Goal: Task Accomplishment & Management: Use online tool/utility

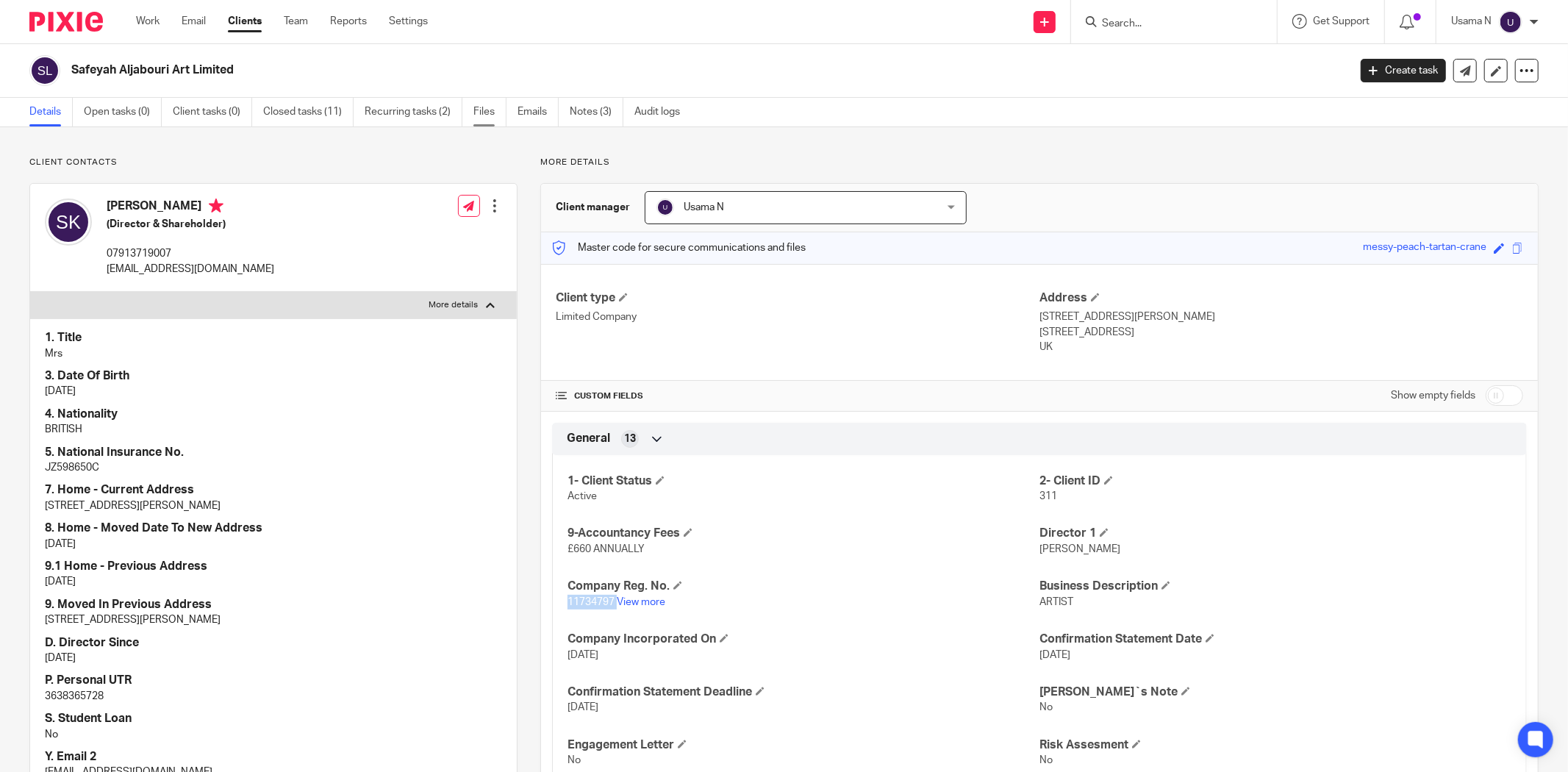
click at [484, 117] on link "Files" at bounding box center [489, 112] width 33 height 29
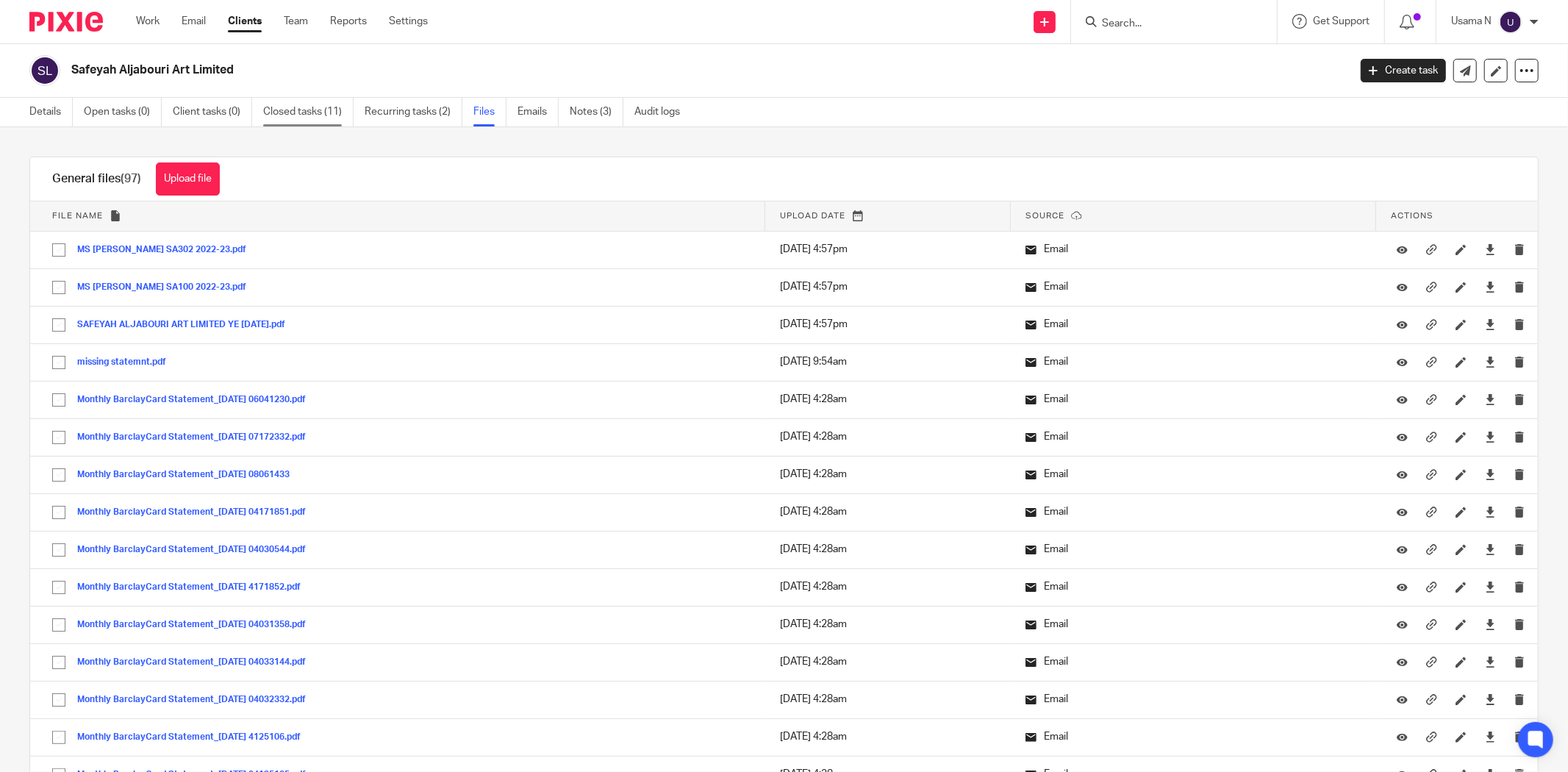
click at [326, 112] on link "Closed tasks (11)" at bounding box center [308, 112] width 90 height 29
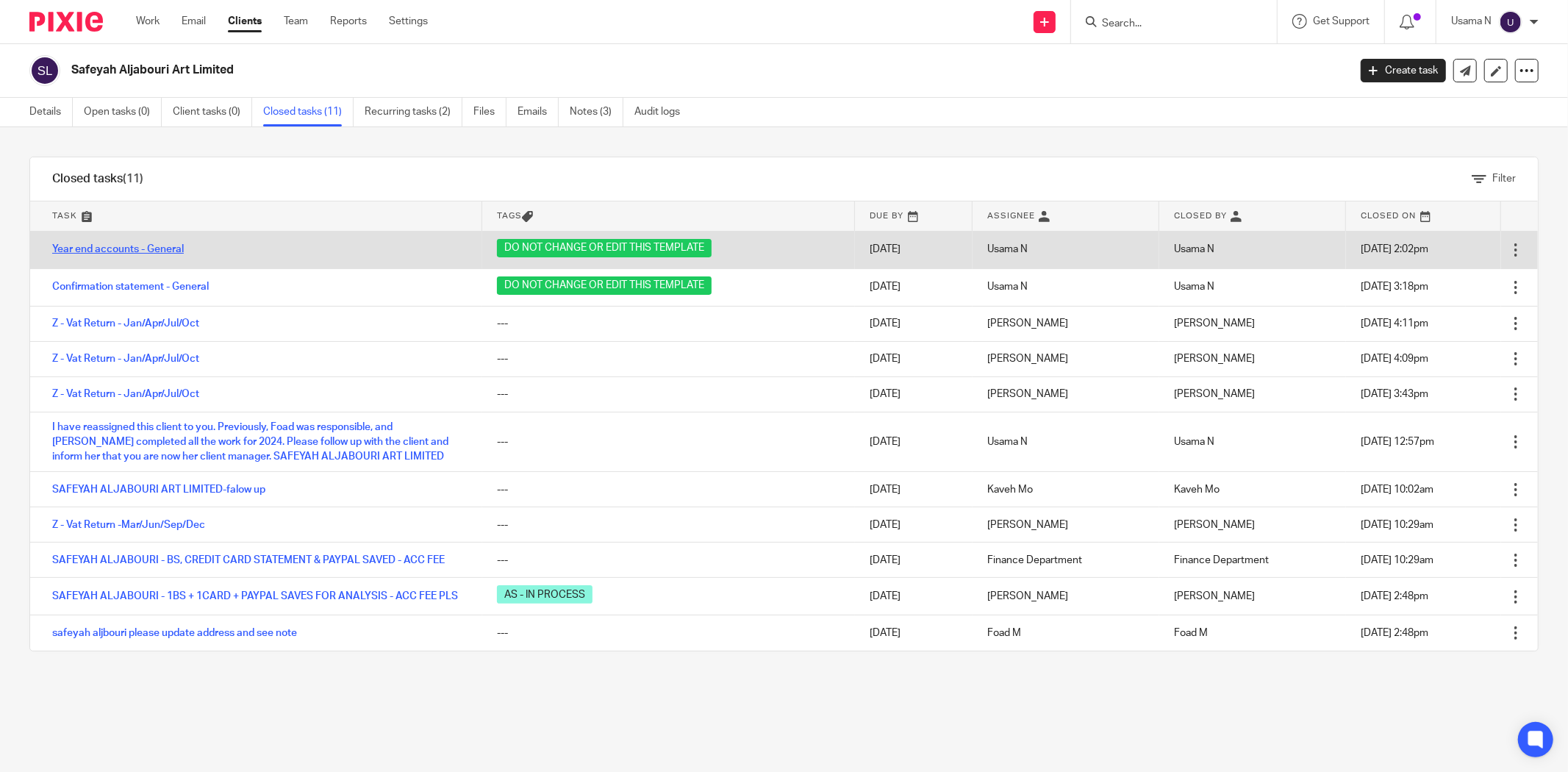
click at [142, 243] on link "Year end accounts - General" at bounding box center [118, 248] width 132 height 10
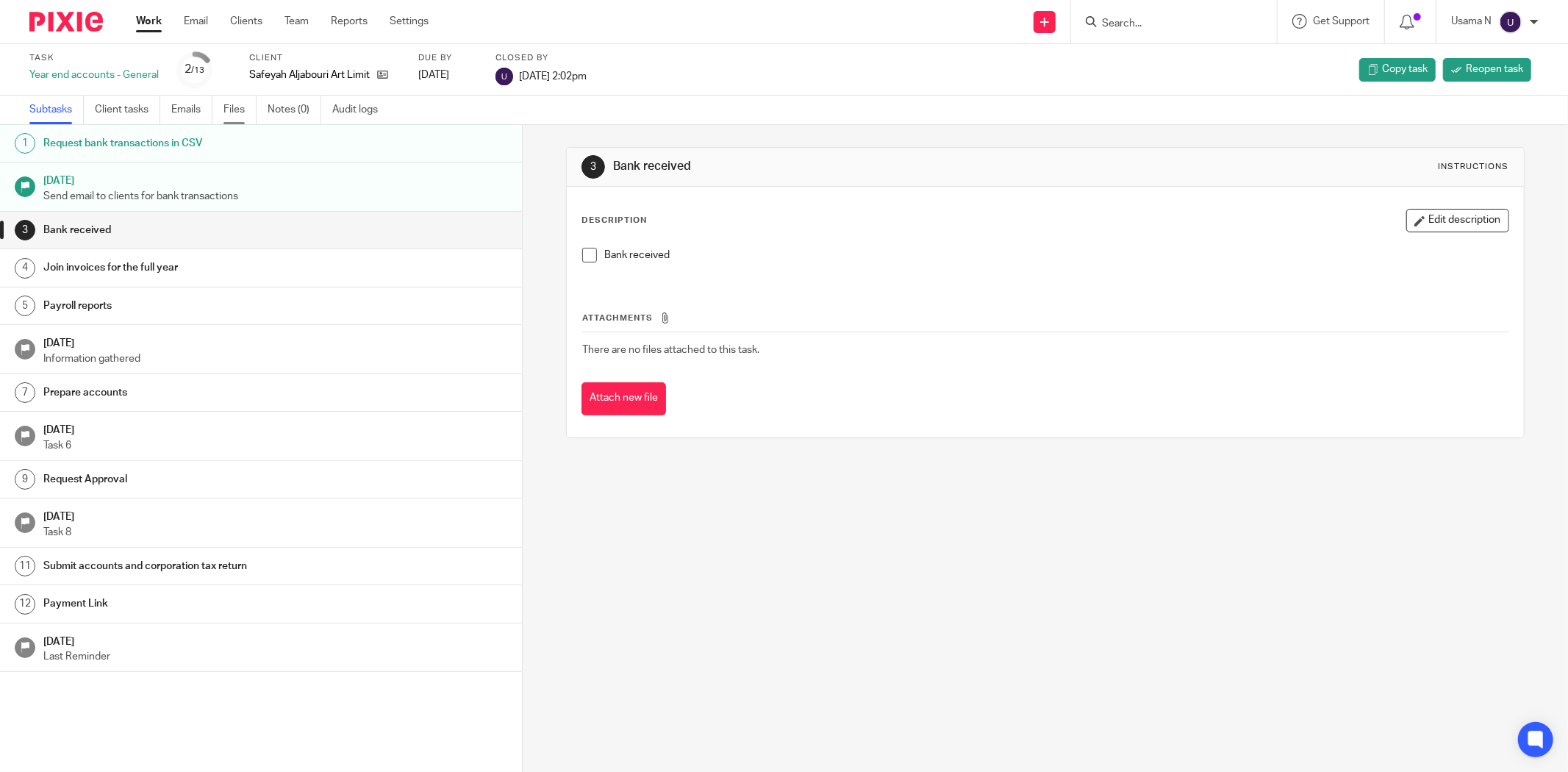
click at [246, 106] on link "Files" at bounding box center [240, 110] width 33 height 29
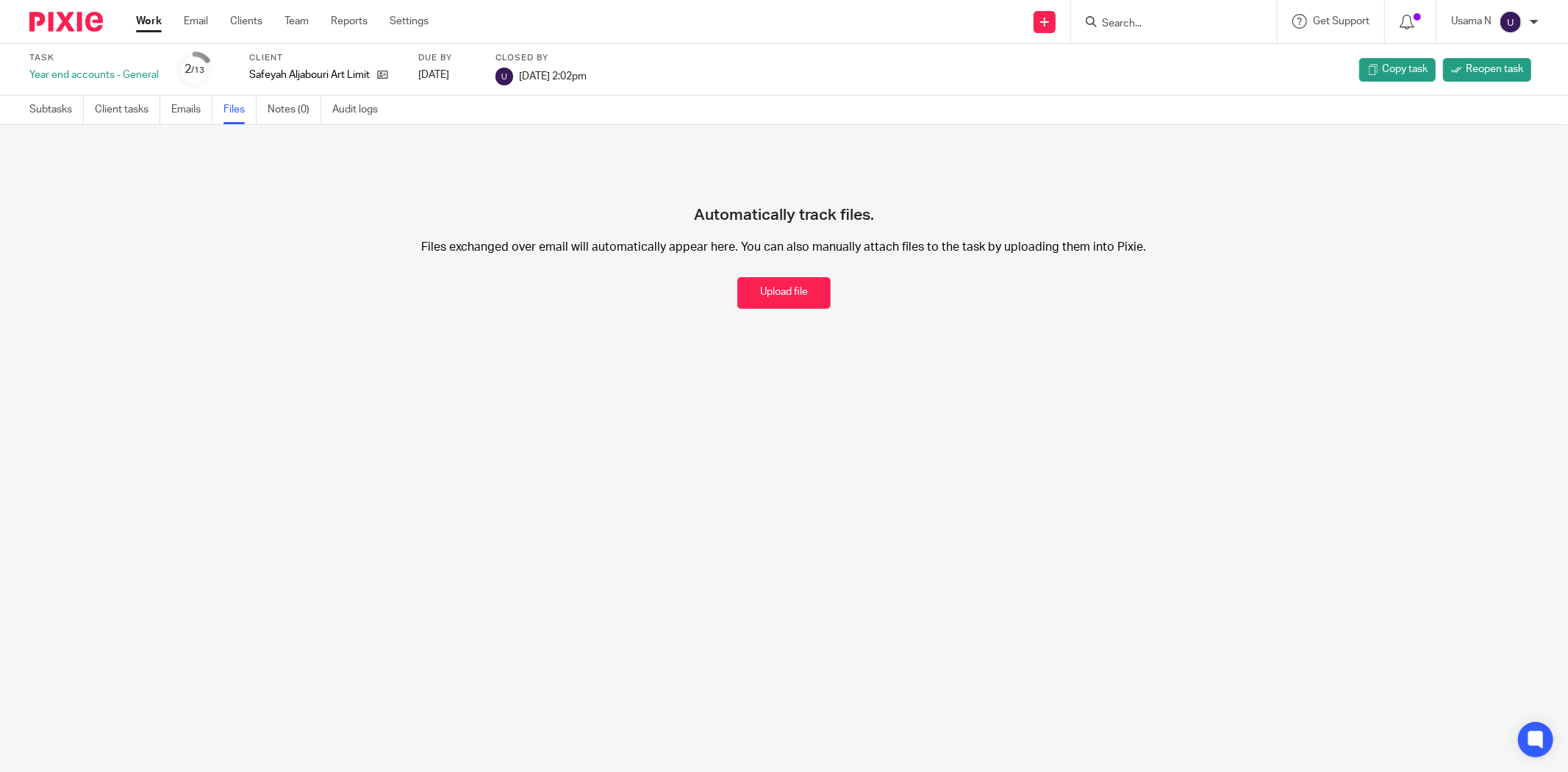
click at [160, 13] on div "Work Email Clients Team Reports Settings Work Email Clients Team Reports Settin…" at bounding box center [286, 22] width 330 height 44
click at [152, 25] on link "Work" at bounding box center [148, 21] width 26 height 15
